Goal: Information Seeking & Learning: Compare options

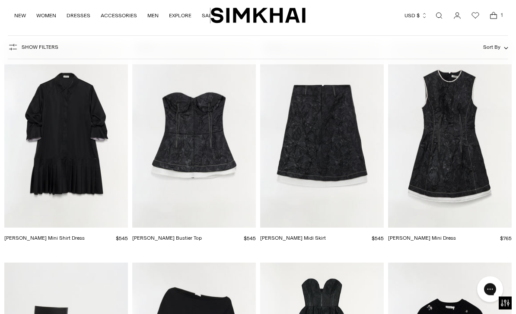
scroll to position [3285, 0]
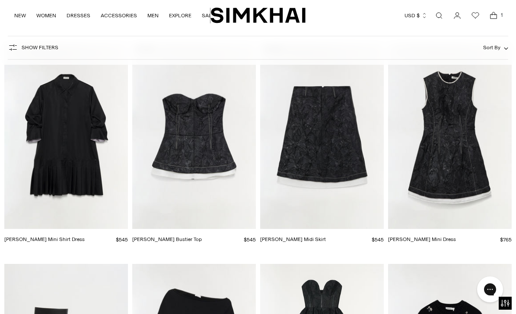
click at [436, 159] on img "Audrina Jacquard Mini Dress" at bounding box center [450, 136] width 124 height 185
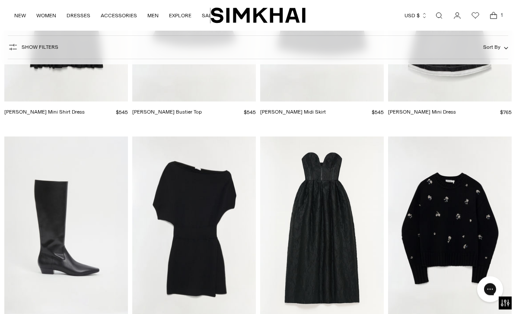
scroll to position [3424, 0]
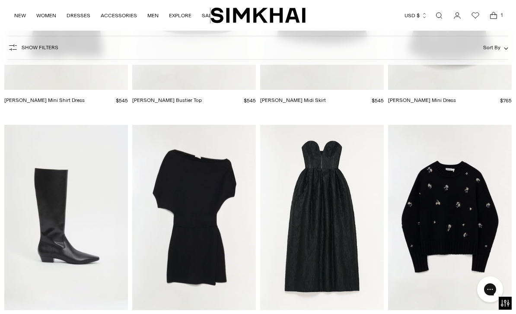
click at [214, 208] on img "Shania Off Shoulder Mini Dress" at bounding box center [194, 217] width 124 height 185
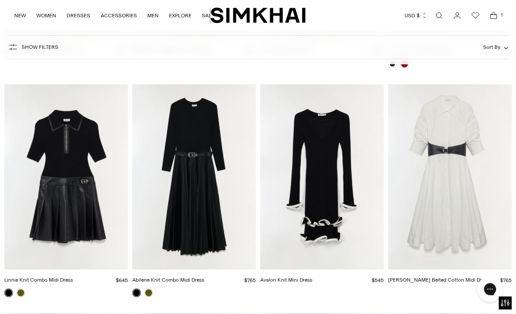
scroll to position [4611, 0]
click at [73, 153] on img "Linnie Knit Combo Midi Dress" at bounding box center [66, 176] width 124 height 185
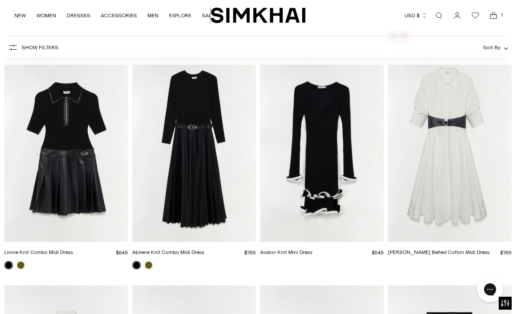
click at [175, 141] on img "Abilene Knit Combo Midi Dress" at bounding box center [194, 149] width 124 height 185
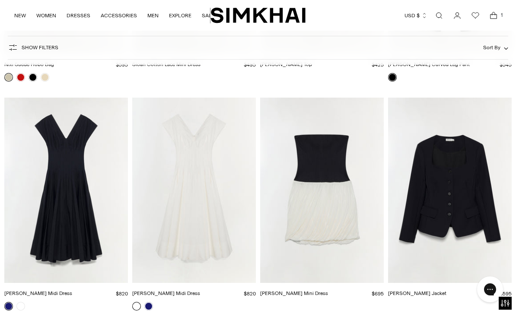
scroll to position [10317, 0]
click at [439, 202] on img "Marlowe Jacket" at bounding box center [450, 190] width 124 height 185
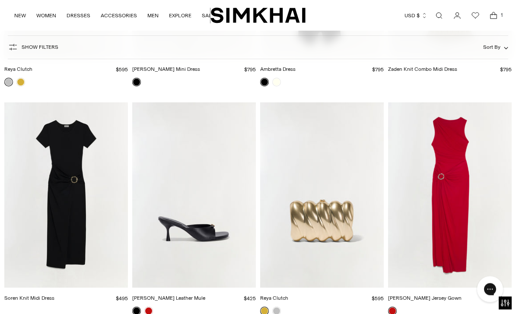
scroll to position [11689, 0]
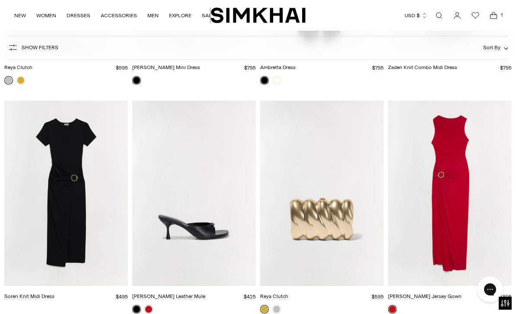
click at [61, 171] on img "Soren Knit Midi Dress" at bounding box center [66, 193] width 124 height 185
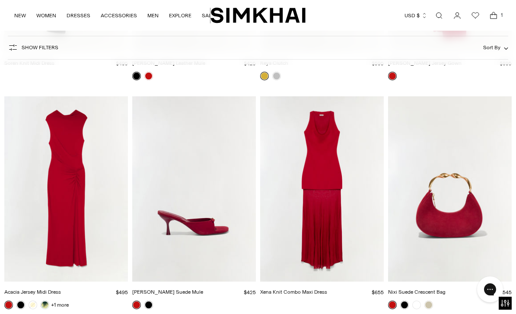
scroll to position [11900, 0]
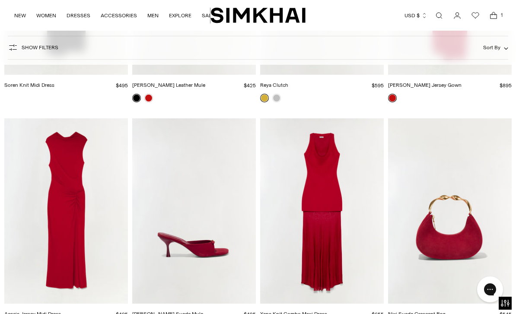
click at [62, 218] on img "Acacia Jersey Midi Dress" at bounding box center [66, 210] width 124 height 185
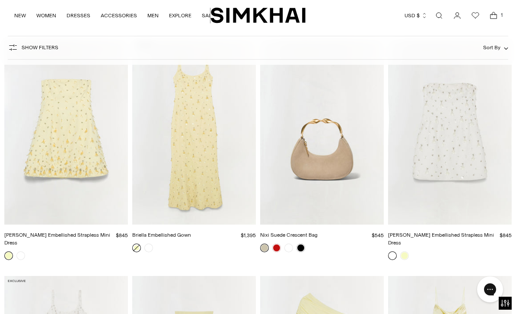
scroll to position [12203, 0]
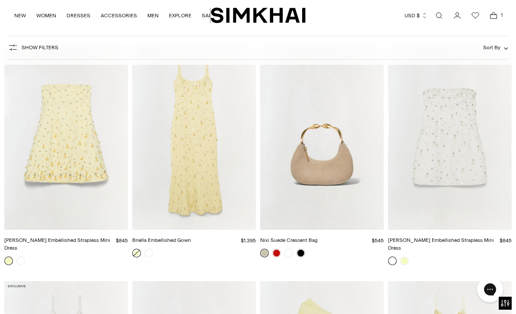
click at [51, 153] on img "Yasmin Embellished Strapless Mini Dress" at bounding box center [66, 137] width 124 height 185
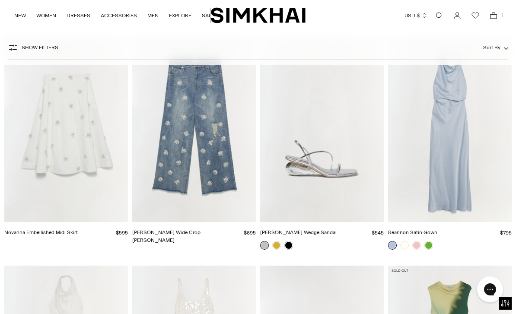
scroll to position [13134, 0]
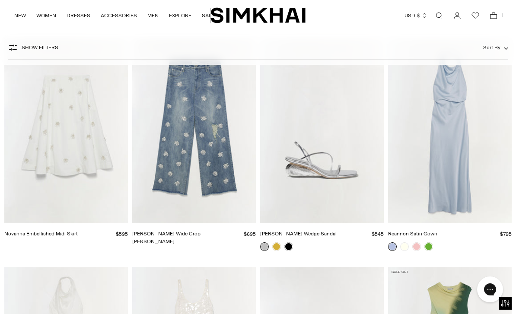
click at [433, 143] on img "Reannon Satin Gown" at bounding box center [450, 130] width 124 height 185
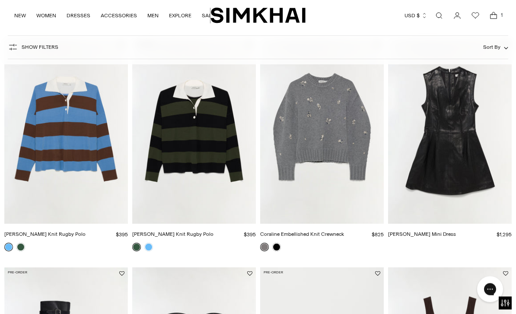
scroll to position [82, 0]
click at [436, 142] on img "Juliette Leather Mini Dress" at bounding box center [450, 130] width 124 height 185
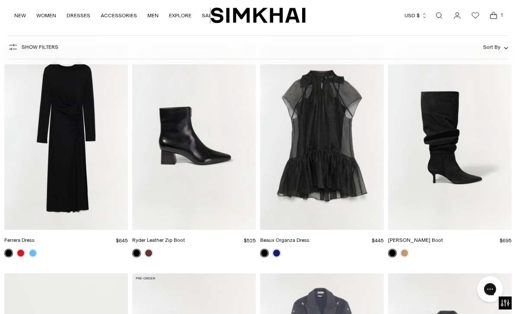
scroll to position [1222, 0]
click at [83, 134] on img "Ferrera Dress" at bounding box center [66, 137] width 124 height 185
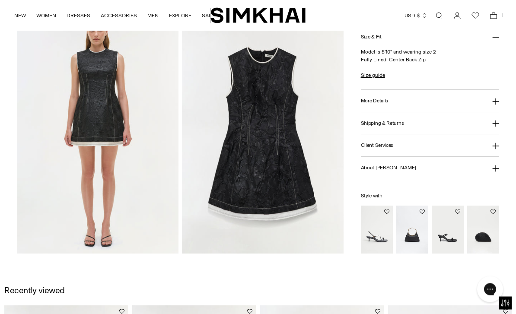
scroll to position [543, 0]
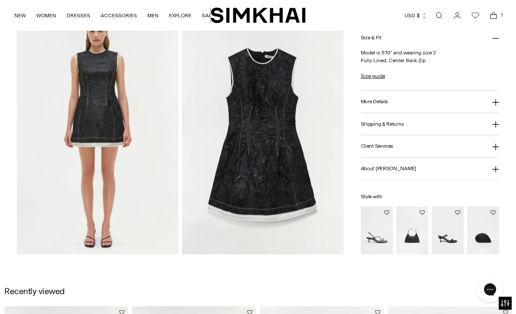
click at [82, 141] on img at bounding box center [98, 133] width 162 height 243
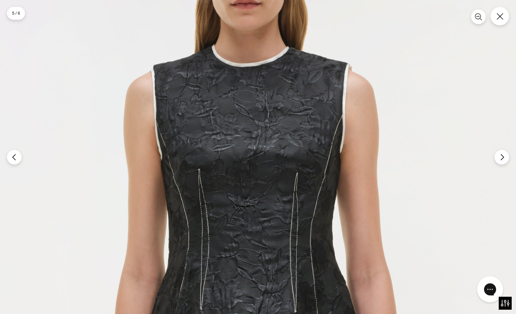
scroll to position [570, 0]
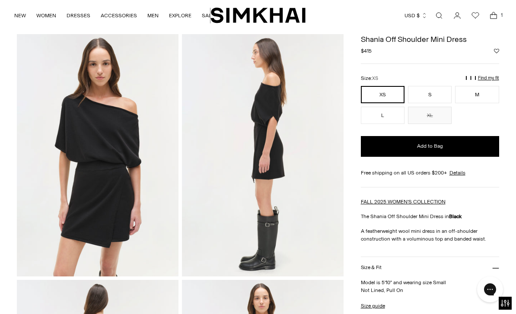
scroll to position [275, 0]
click at [89, 140] on img at bounding box center [98, 155] width 162 height 243
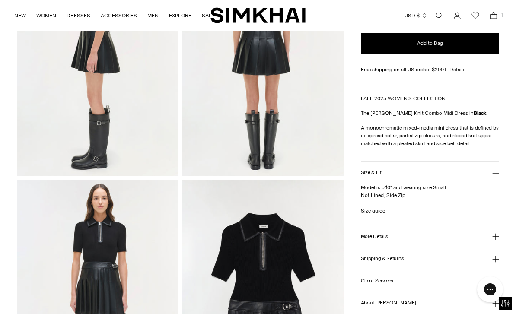
scroll to position [403, 0]
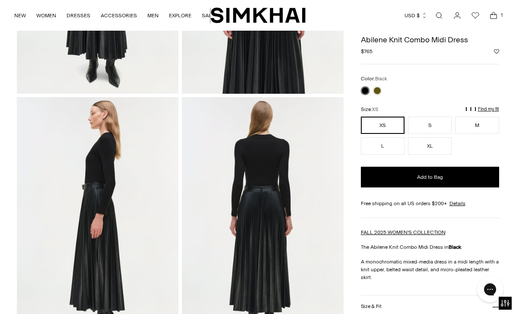
scroll to position [205, 0]
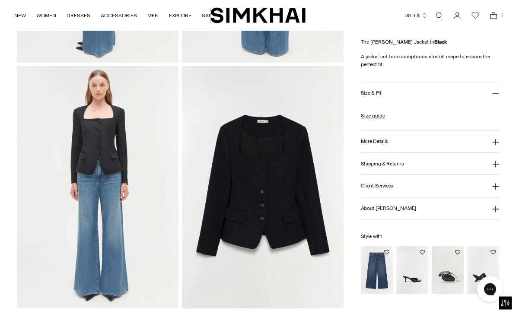
scroll to position [489, 0]
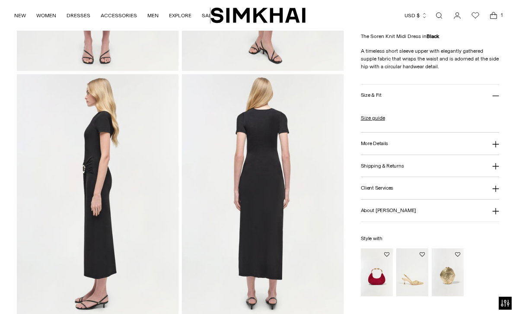
scroll to position [262, 0]
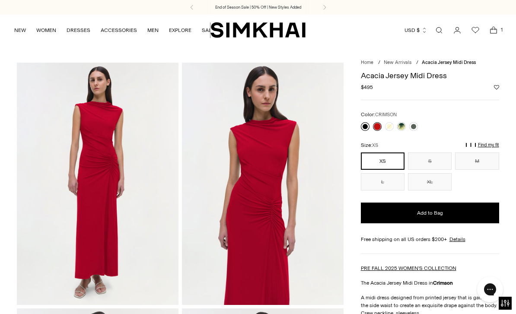
click at [366, 124] on link at bounding box center [365, 126] width 9 height 9
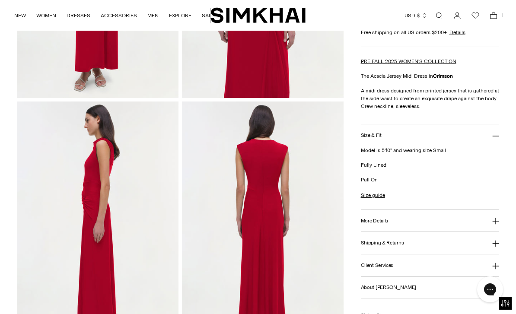
scroll to position [208, 0]
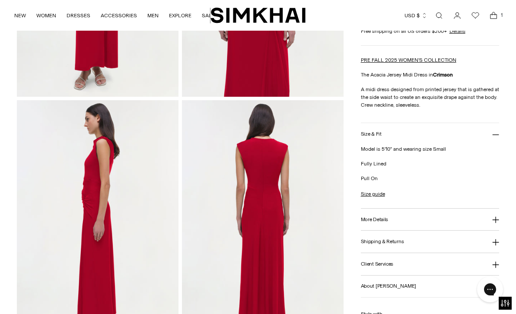
click at [368, 224] on button "More Details" at bounding box center [430, 220] width 138 height 22
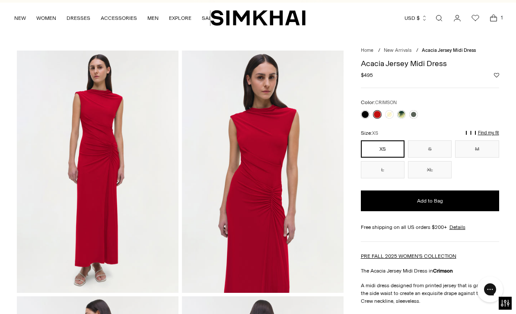
scroll to position [0, 0]
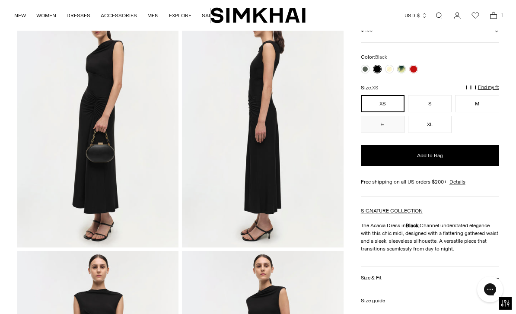
scroll to position [58, 0]
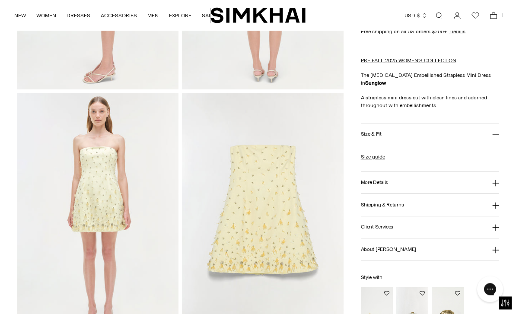
scroll to position [426, 0]
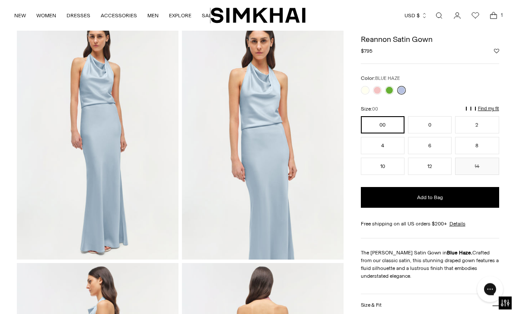
scroll to position [45, 0]
click at [386, 92] on link at bounding box center [389, 90] width 9 height 9
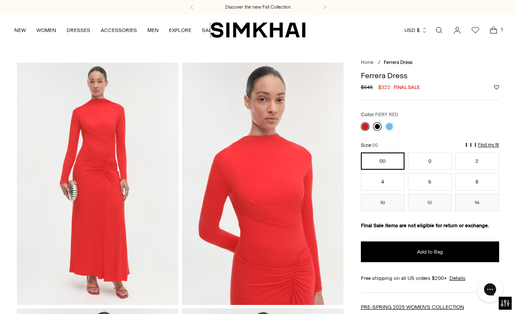
click at [374, 123] on link at bounding box center [377, 126] width 9 height 9
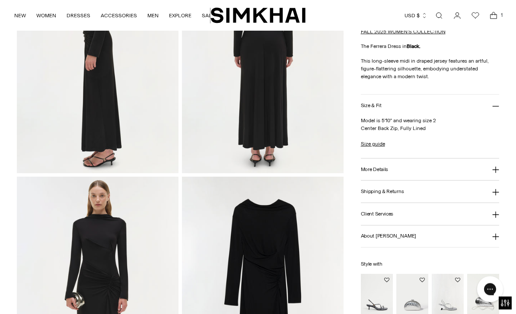
scroll to position [411, 0]
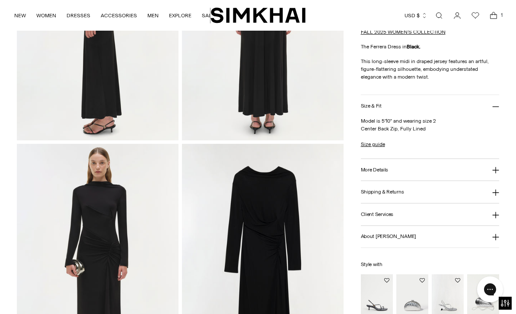
click at [374, 170] on h3 "More Details" at bounding box center [374, 170] width 27 height 6
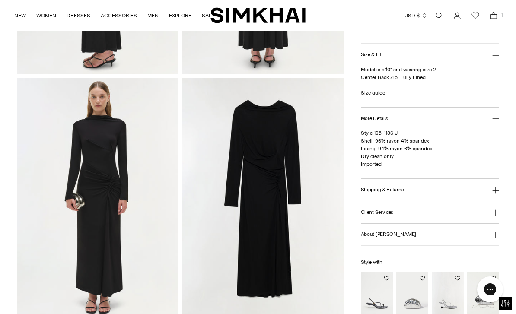
scroll to position [476, 0]
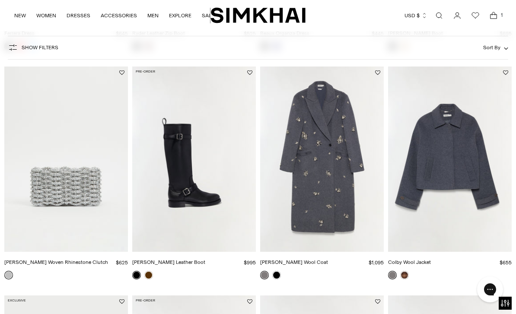
scroll to position [1432, 0]
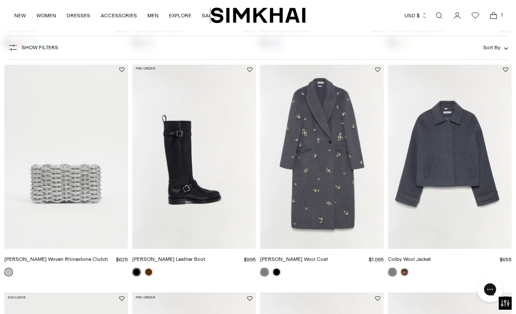
click at [322, 179] on img "Gianni Embellished Wool Coat" at bounding box center [322, 156] width 124 height 185
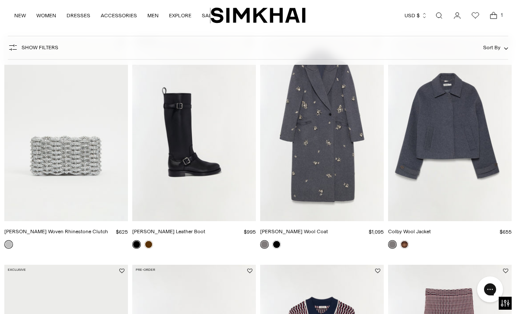
scroll to position [1478, 0]
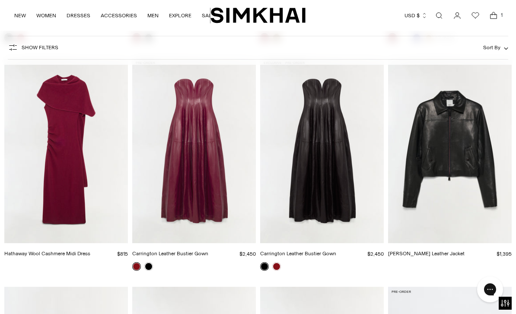
scroll to position [2896, 0]
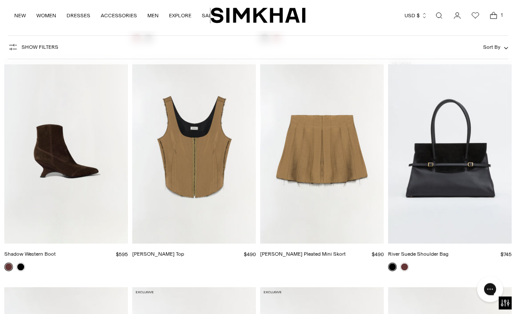
click at [185, 170] on img "Carly Bustier Top" at bounding box center [194, 151] width 124 height 185
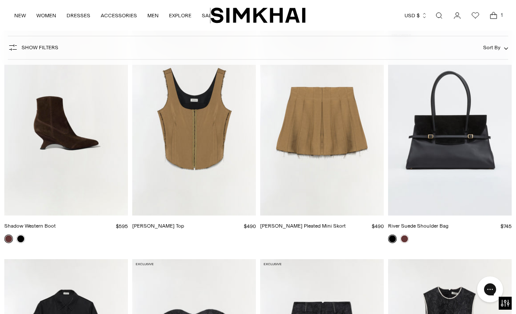
scroll to position [3138, 0]
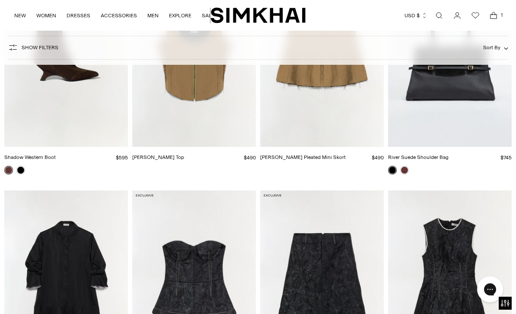
click at [99, 93] on img "Shadow Western Boot" at bounding box center [66, 54] width 124 height 185
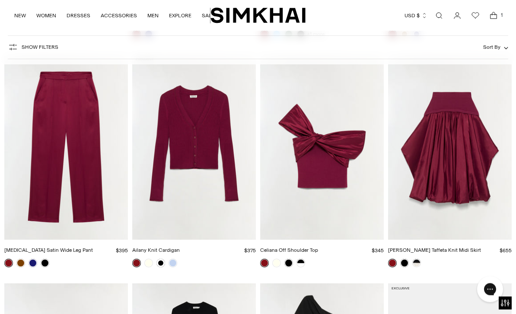
scroll to position [4182, 0]
click at [179, 149] on img "Ailany Knit Cardigan" at bounding box center [194, 146] width 124 height 185
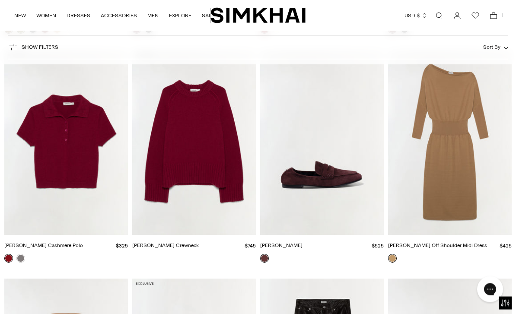
scroll to position [6020, 0]
click at [435, 163] on img "Janese Off Shoulder Midi Dress" at bounding box center [450, 142] width 124 height 185
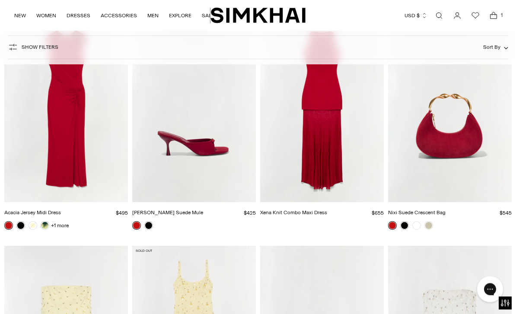
scroll to position [12030, 0]
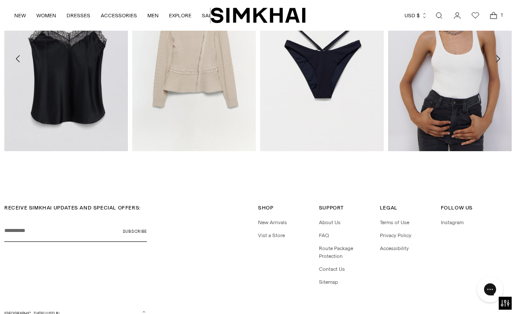
scroll to position [1138, 0]
